Goal: Information Seeking & Learning: Learn about a topic

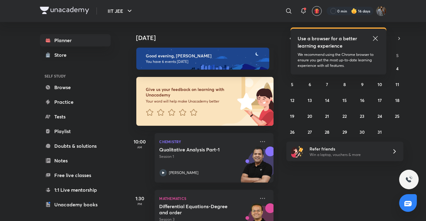
click at [374, 36] on icon at bounding box center [375, 38] width 7 height 7
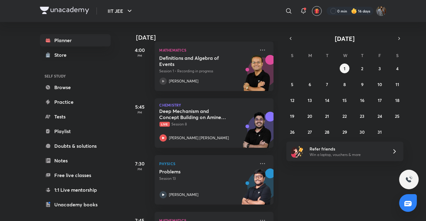
scroll to position [254, 0]
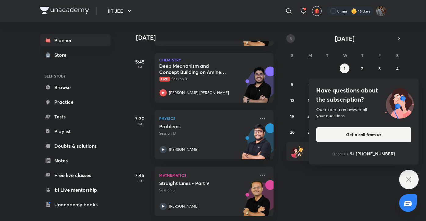
click at [291, 37] on icon "button" at bounding box center [290, 38] width 5 height 5
click at [408, 185] on div "Have questions about the subscription? Our expert can answer all your questions…" at bounding box center [409, 180] width 20 height 20
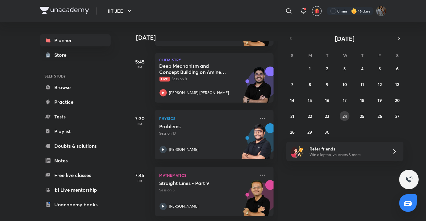
click at [344, 120] on button "24" at bounding box center [345, 116] width 10 height 10
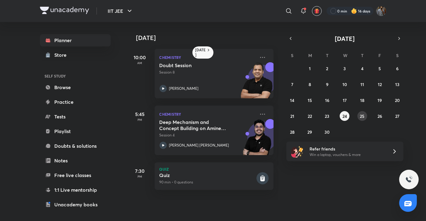
click at [361, 117] on abbr "25" at bounding box center [362, 116] width 5 height 6
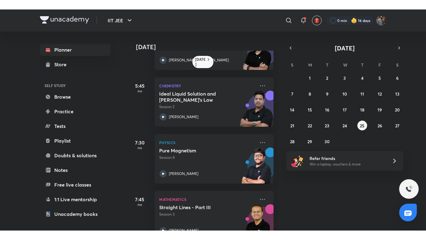
scroll to position [227, 0]
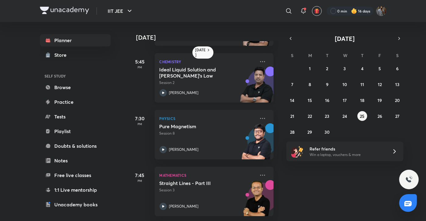
click at [213, 80] on p "Session 2" at bounding box center [207, 82] width 96 height 5
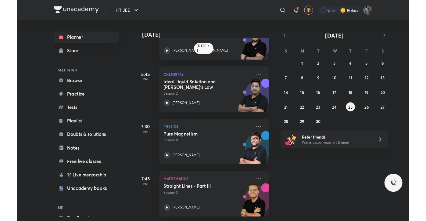
scroll to position [208, 0]
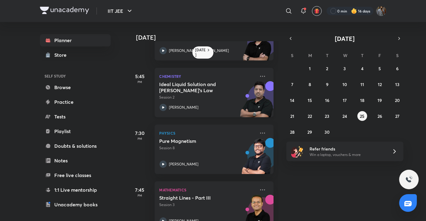
click at [177, 79] on p "Chemistry" at bounding box center [207, 76] width 96 height 7
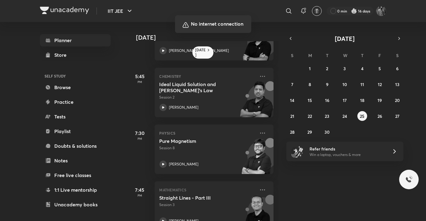
click at [317, 100] on div at bounding box center [213, 110] width 426 height 221
click at [423, 122] on div at bounding box center [213, 110] width 426 height 221
